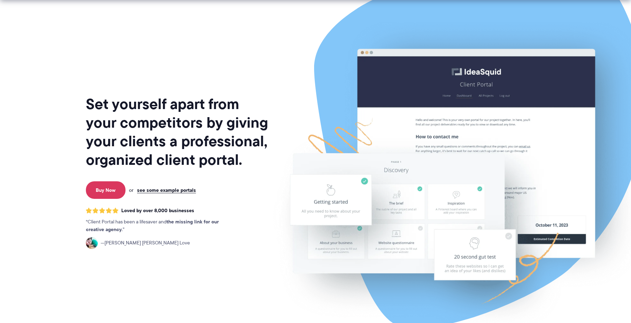
scroll to position [360, 0]
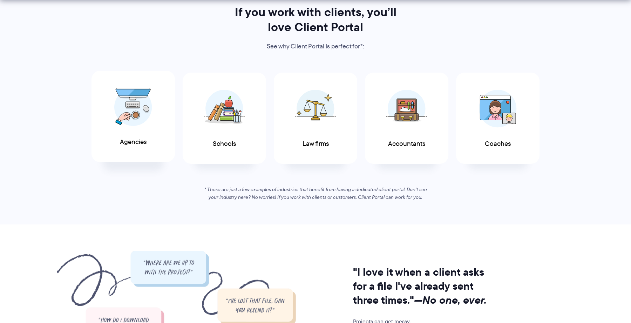
click at [145, 132] on div "Agencies" at bounding box center [133, 117] width 83 height 92
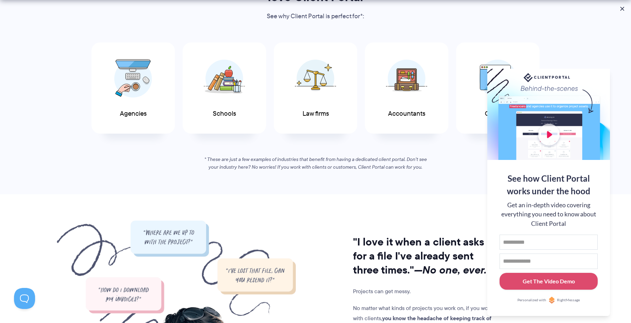
scroll to position [410, 0]
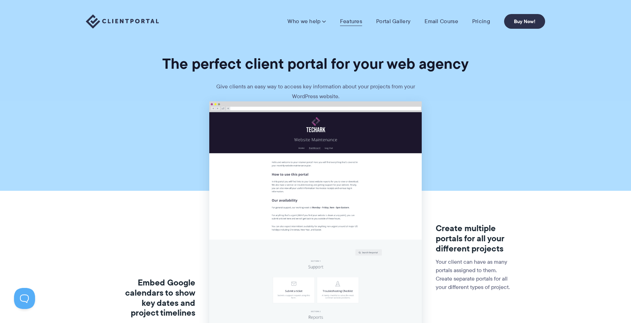
click at [356, 19] on link "Features" at bounding box center [351, 21] width 22 height 7
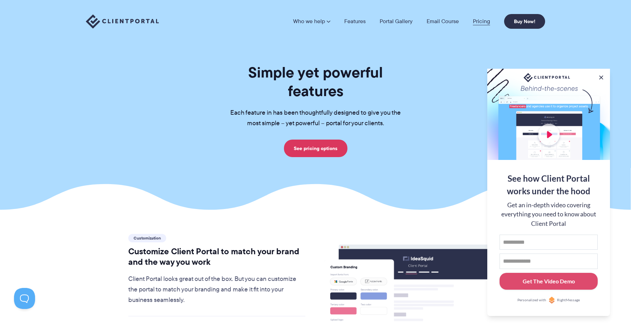
click at [476, 21] on link "Pricing" at bounding box center [481, 22] width 17 height 6
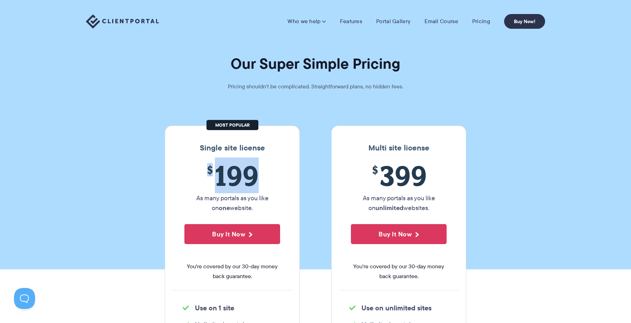
drag, startPoint x: 205, startPoint y: 165, endPoint x: 259, endPoint y: 170, distance: 54.3
click at [259, 170] on span "$ 199" at bounding box center [233, 176] width 96 height 32
click at [352, 21] on link "Features" at bounding box center [351, 21] width 22 height 7
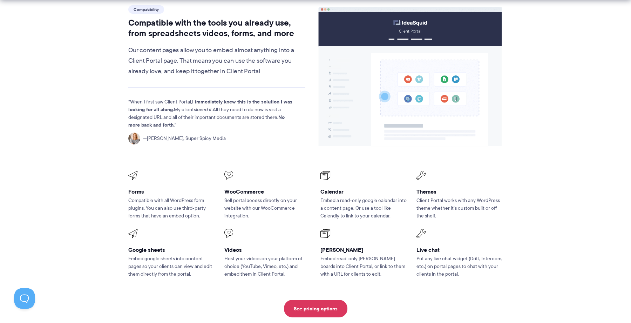
scroll to position [910, 0]
